Goal: Transaction & Acquisition: Purchase product/service

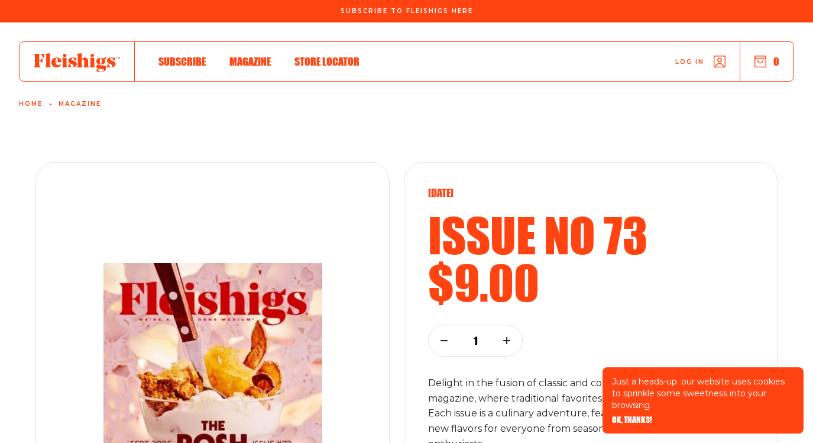
click at [630, 416] on span "OK, THANKS!" at bounding box center [632, 411] width 40 height 8
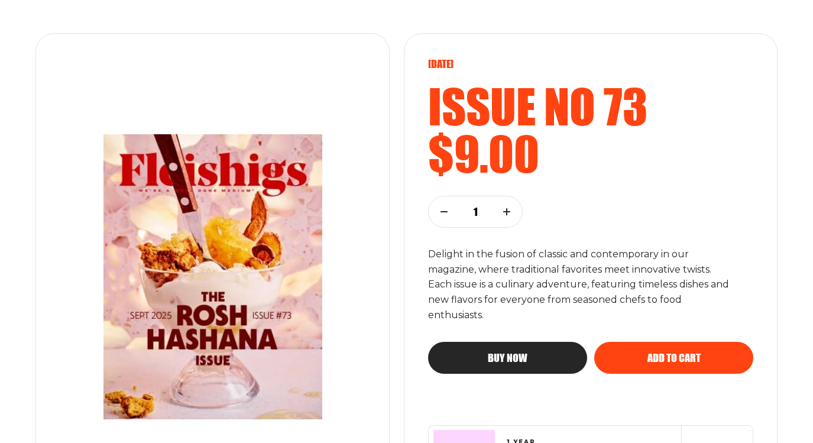
scroll to position [132, 0]
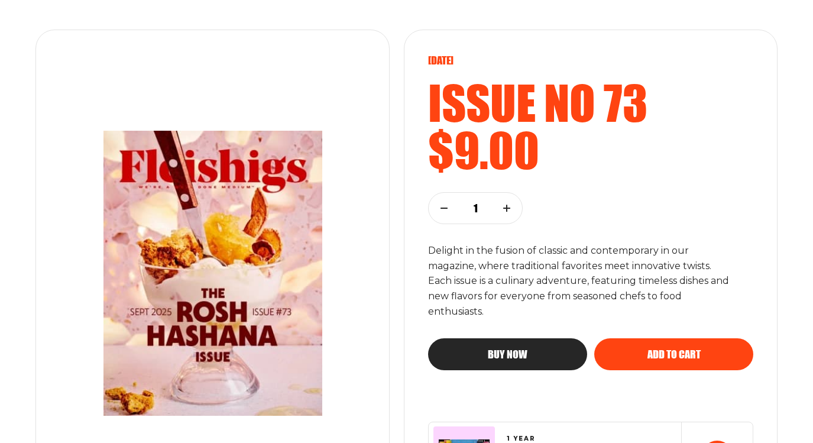
click at [503, 349] on span "Buy now" at bounding box center [508, 343] width 40 height 11
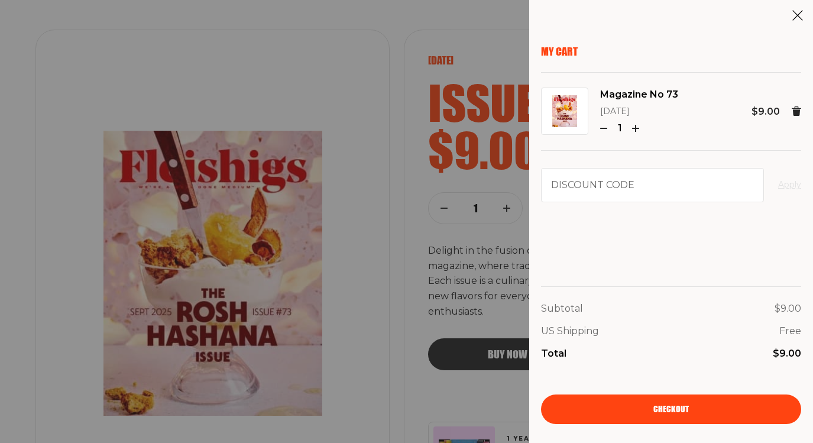
click at [674, 405] on span "Checkout" at bounding box center [670, 401] width 35 height 8
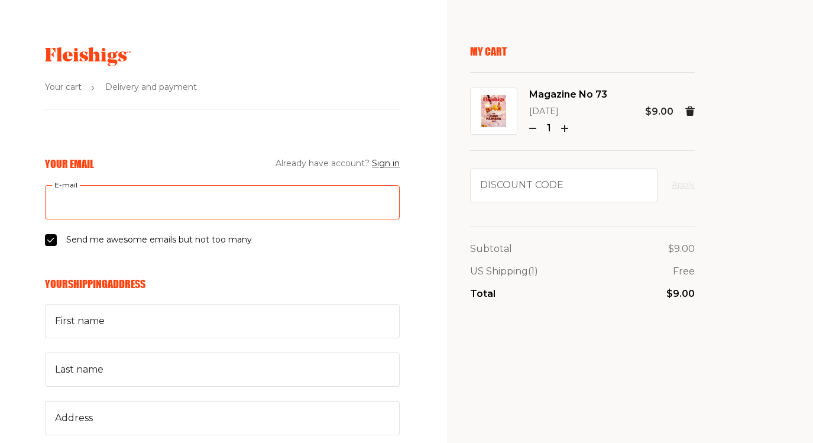
click at [164, 202] on input "E-mail" at bounding box center [222, 202] width 355 height 34
type input "rjsmfalb@gmail.com"
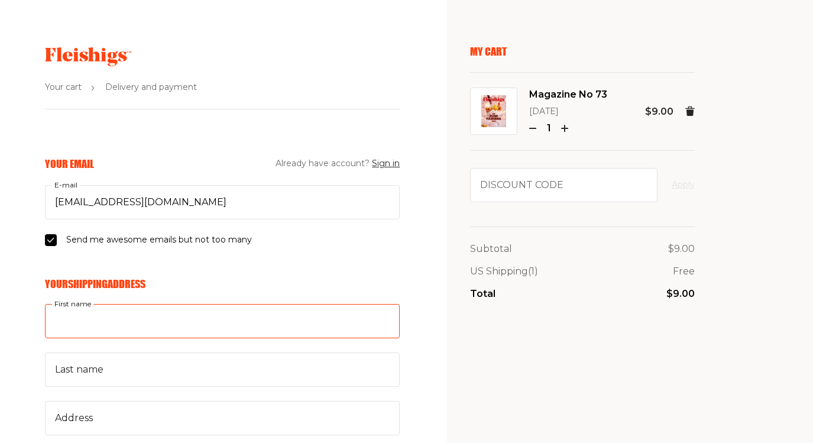
type input "June"
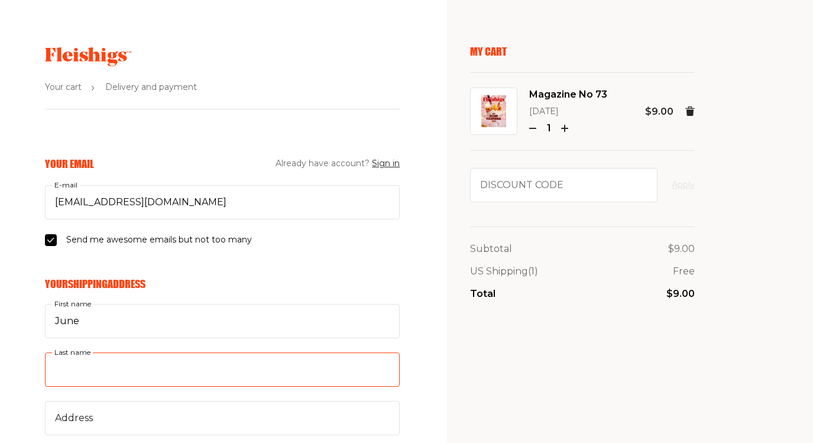
type input "Falb"
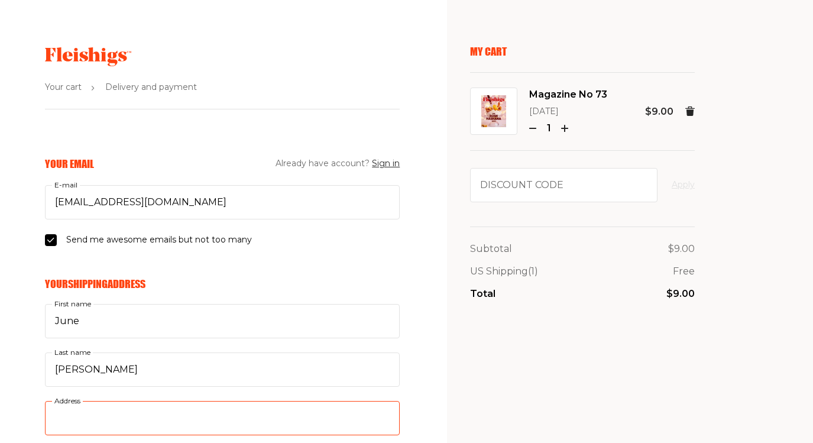
type input "6811 Greyswood Road"
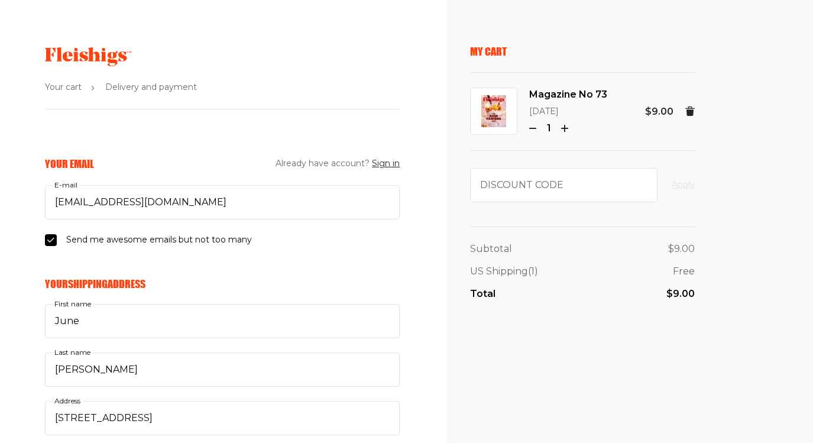
type input "2404269036"
type input "20817"
type input "Bethesda"
select select "US"
select select "Maryland"
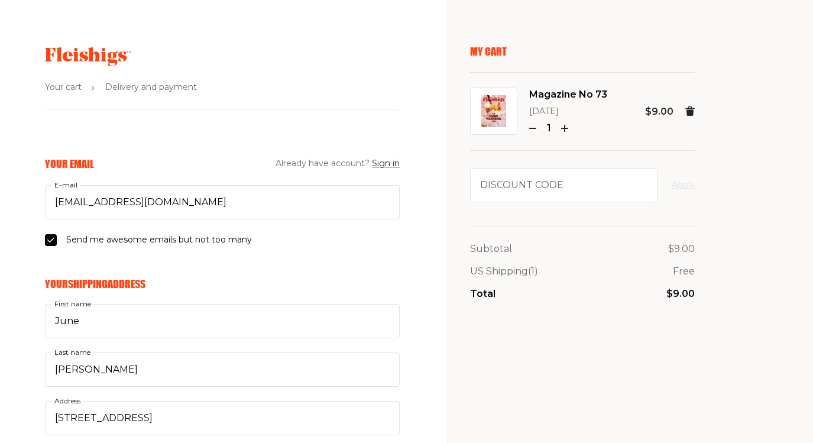
click at [274, 284] on h6 "Your Shipping Address" at bounding box center [222, 283] width 355 height 13
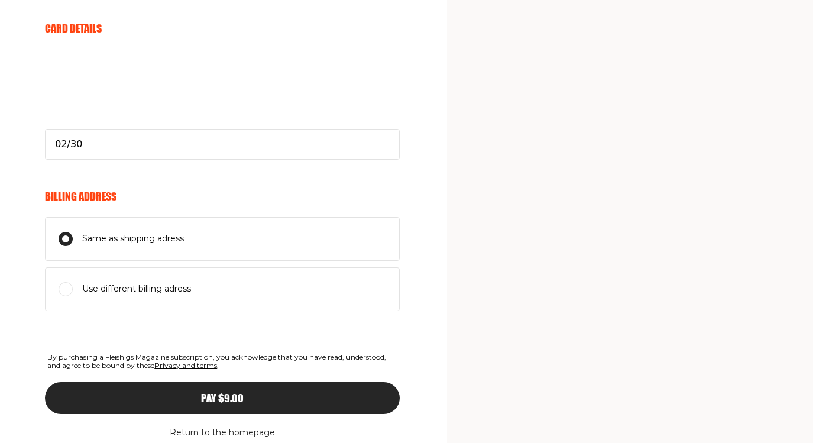
scroll to position [591, 0]
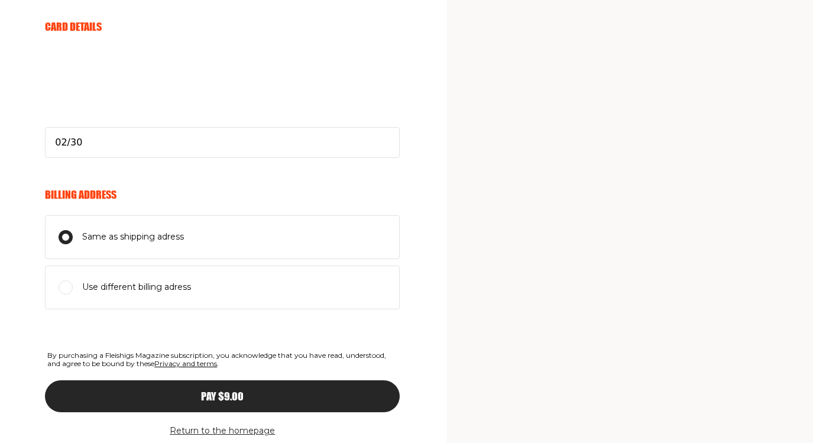
click at [230, 391] on span "Pay $9.00" at bounding box center [222, 385] width 43 height 11
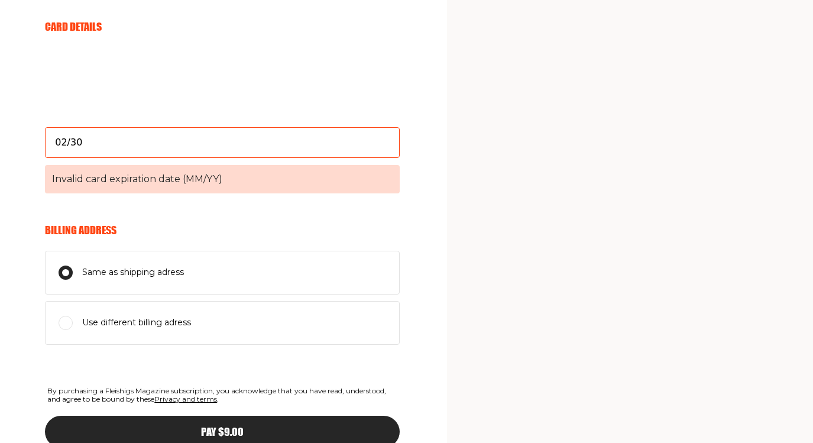
click at [228, 180] on span "Invalid card expiration date (MM/YY)" at bounding box center [222, 179] width 355 height 28
click at [228, 158] on input "02/30" at bounding box center [222, 142] width 355 height 31
click at [252, 181] on span "Invalid card expiration date (MM/YY)" at bounding box center [222, 179] width 355 height 28
click at [252, 158] on input "02/30" at bounding box center [222, 142] width 355 height 31
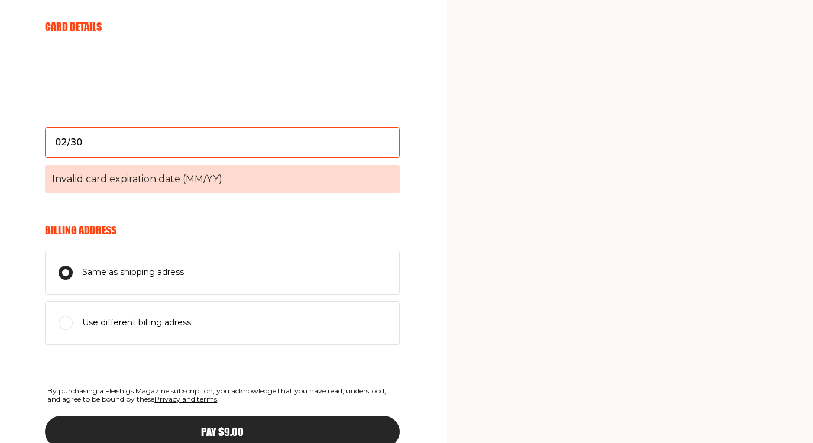
click at [238, 144] on input "02/30" at bounding box center [222, 142] width 355 height 31
click at [101, 142] on input "02/30" at bounding box center [222, 142] width 355 height 31
type input "0"
type input "02/30"
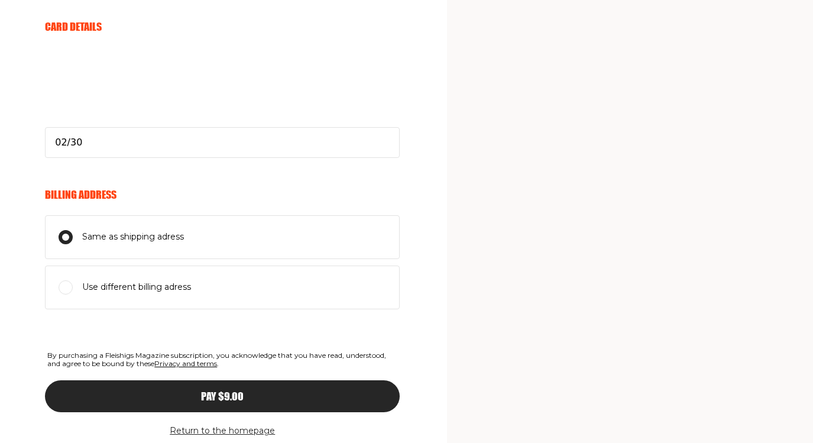
click at [304, 194] on h6 "Billing Address" at bounding box center [222, 194] width 355 height 13
click at [222, 391] on span "Pay $9.00" at bounding box center [222, 385] width 43 height 11
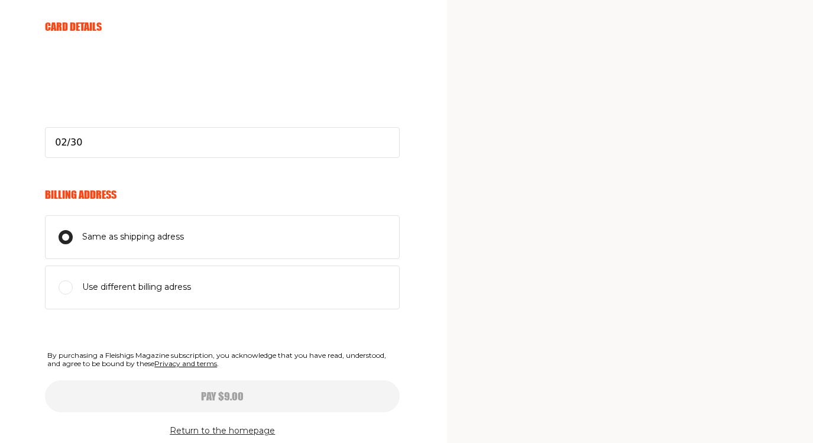
select select
type input "02/30"
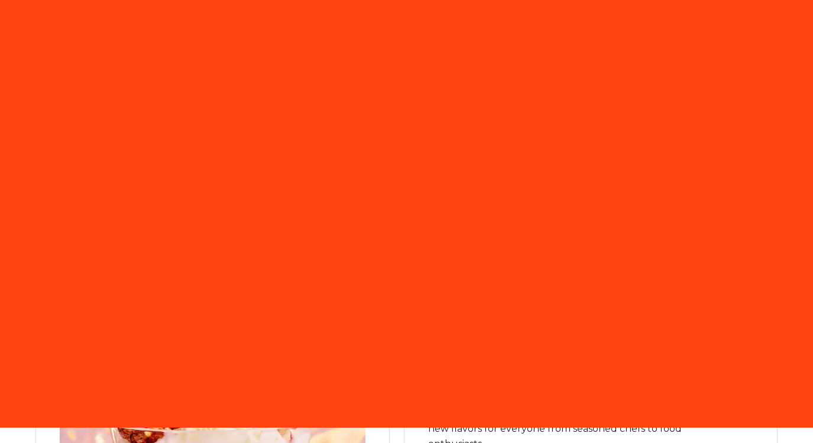
scroll to position [132, 0]
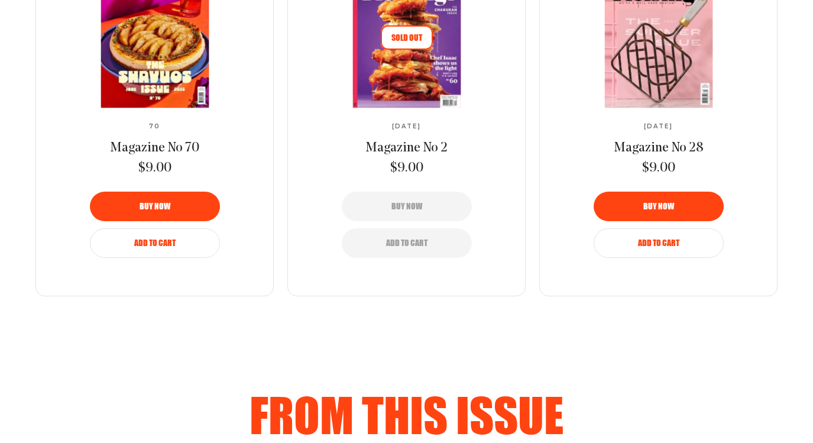
scroll to position [943, 0]
